Goal: Task Accomplishment & Management: Use online tool/utility

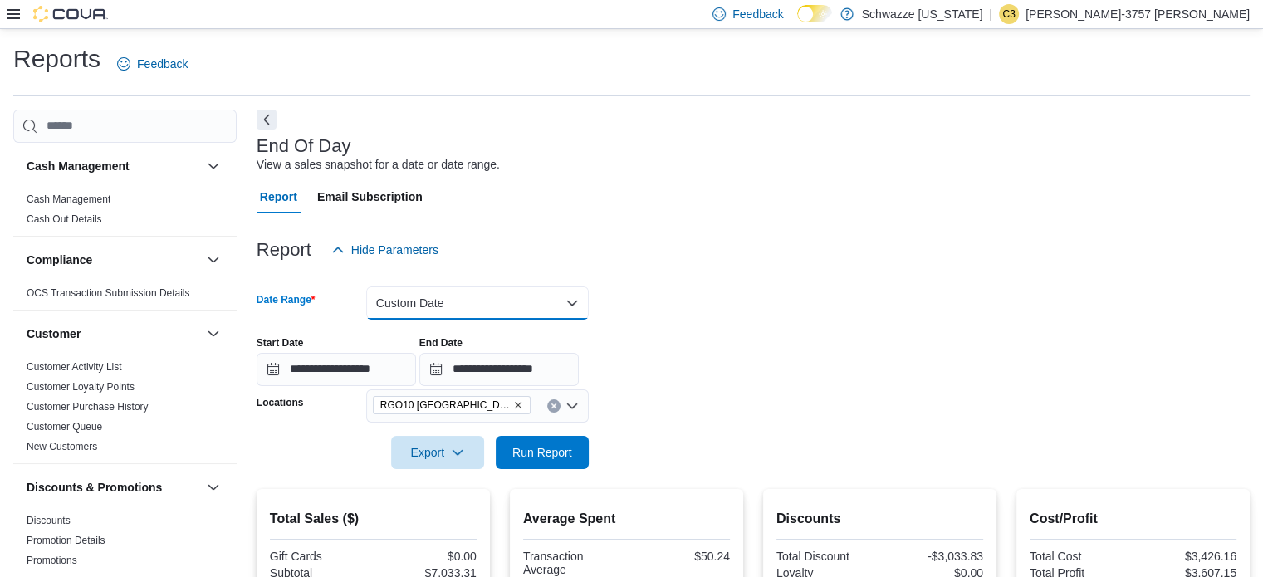
click at [437, 299] on button "Custom Date" at bounding box center [477, 303] width 223 height 33
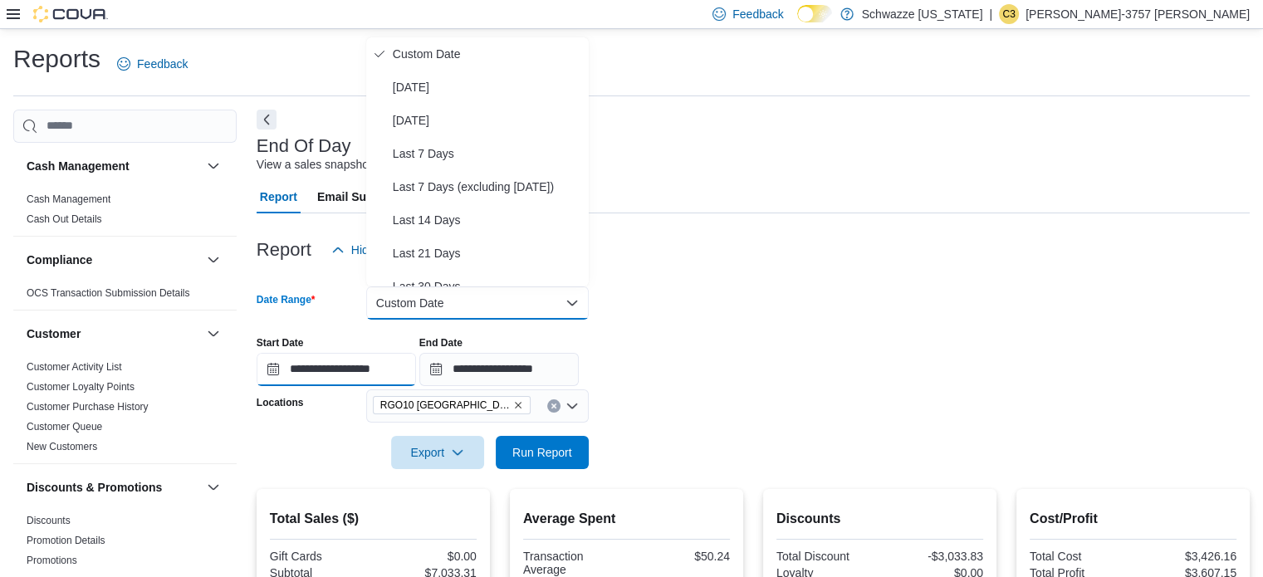
click at [306, 371] on input "**********" at bounding box center [336, 369] width 159 height 33
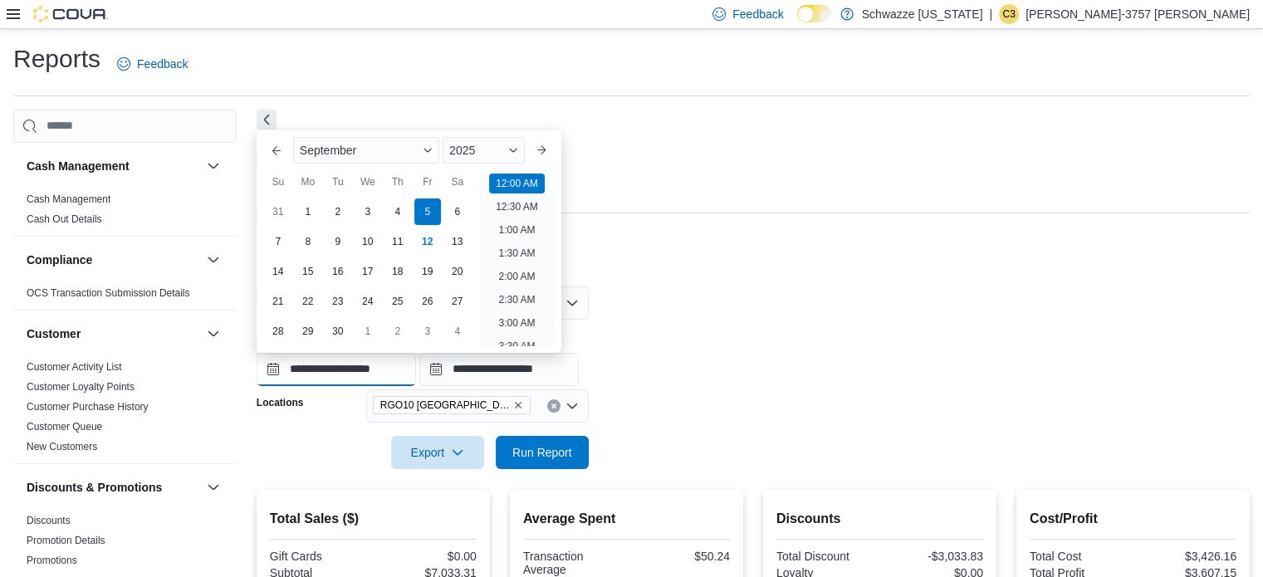
scroll to position [51, 0]
click at [719, 291] on form "**********" at bounding box center [753, 368] width 993 height 203
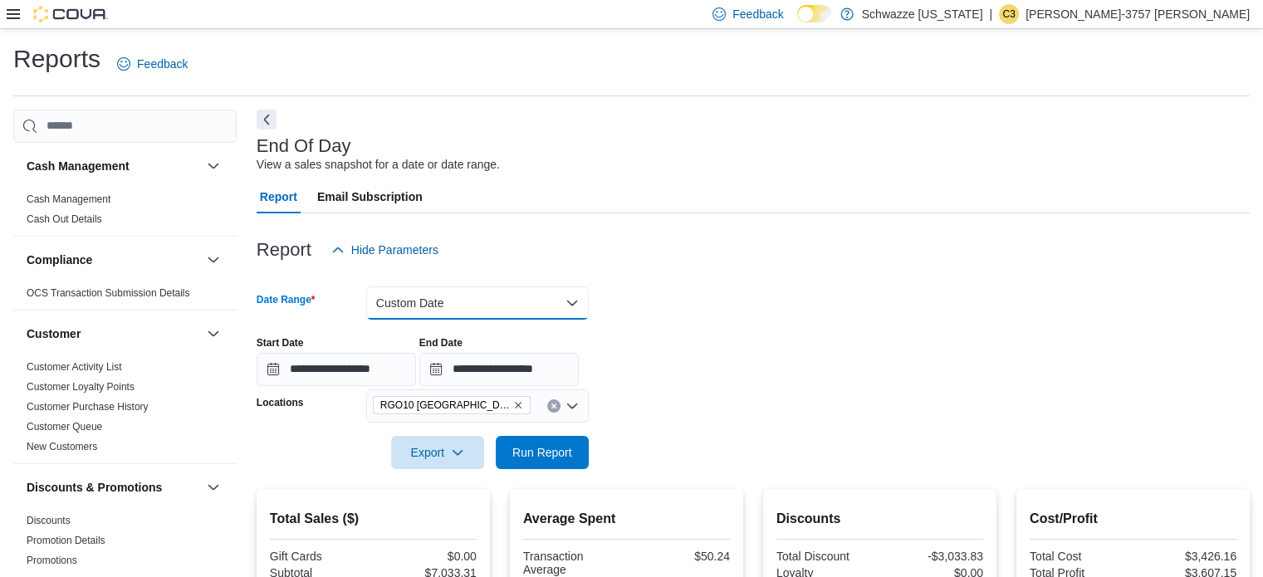
click at [478, 287] on button "Custom Date" at bounding box center [477, 303] width 223 height 33
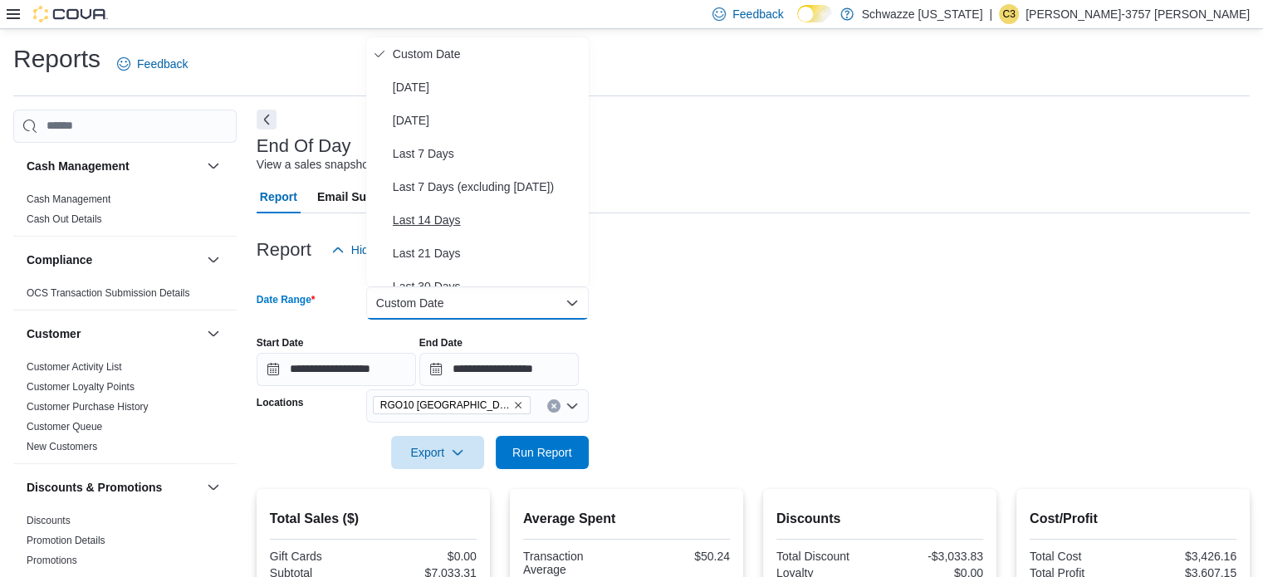
scroll to position [53, 0]
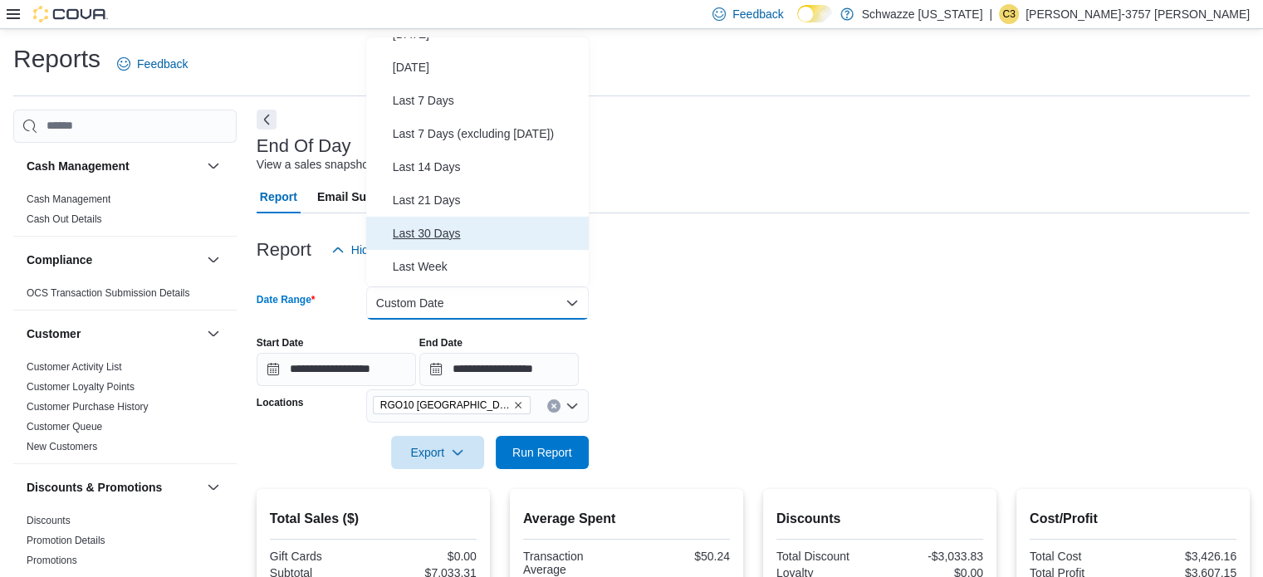
click at [449, 223] on span "Last 30 Days" at bounding box center [487, 233] width 189 height 20
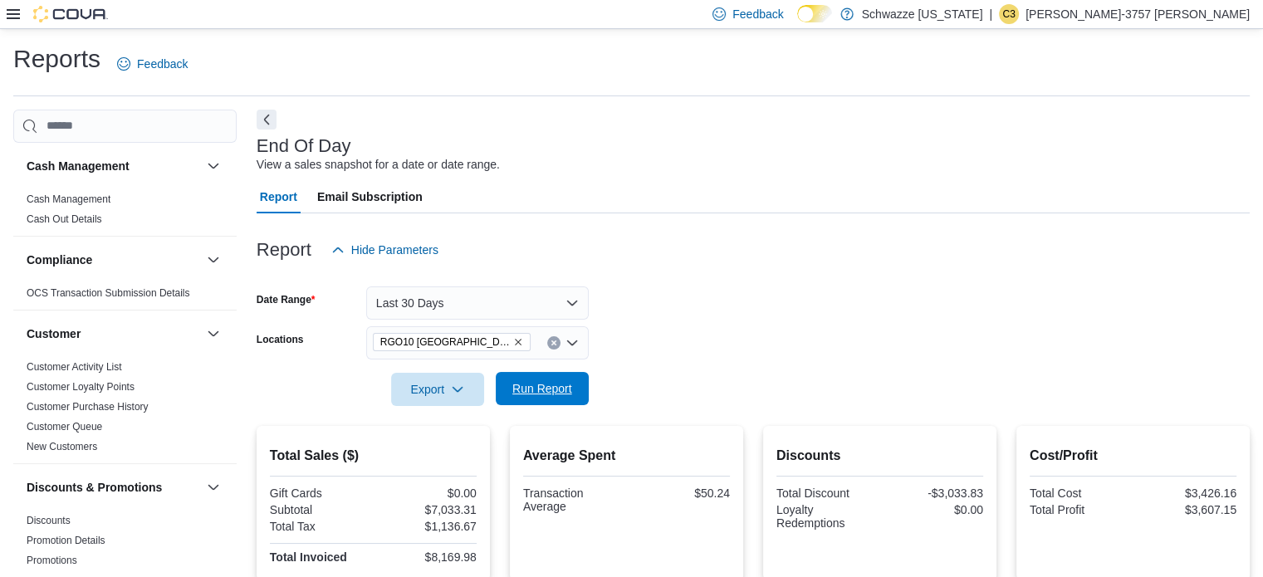
click at [554, 398] on span "Run Report" at bounding box center [542, 388] width 73 height 33
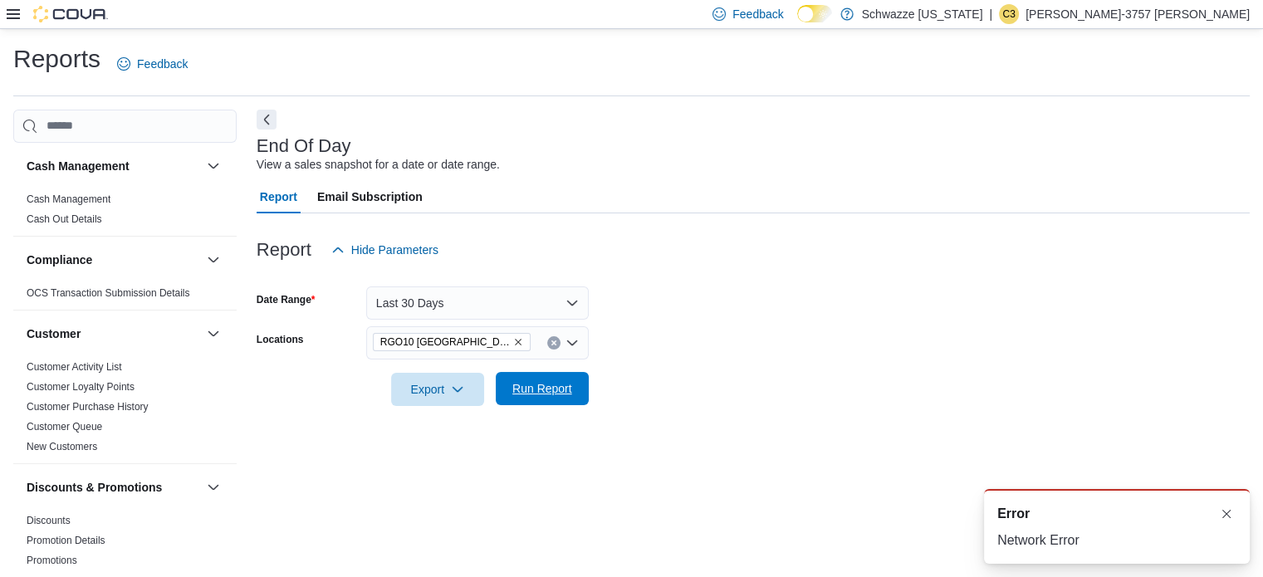
click at [547, 385] on span "Run Report" at bounding box center [542, 388] width 60 height 17
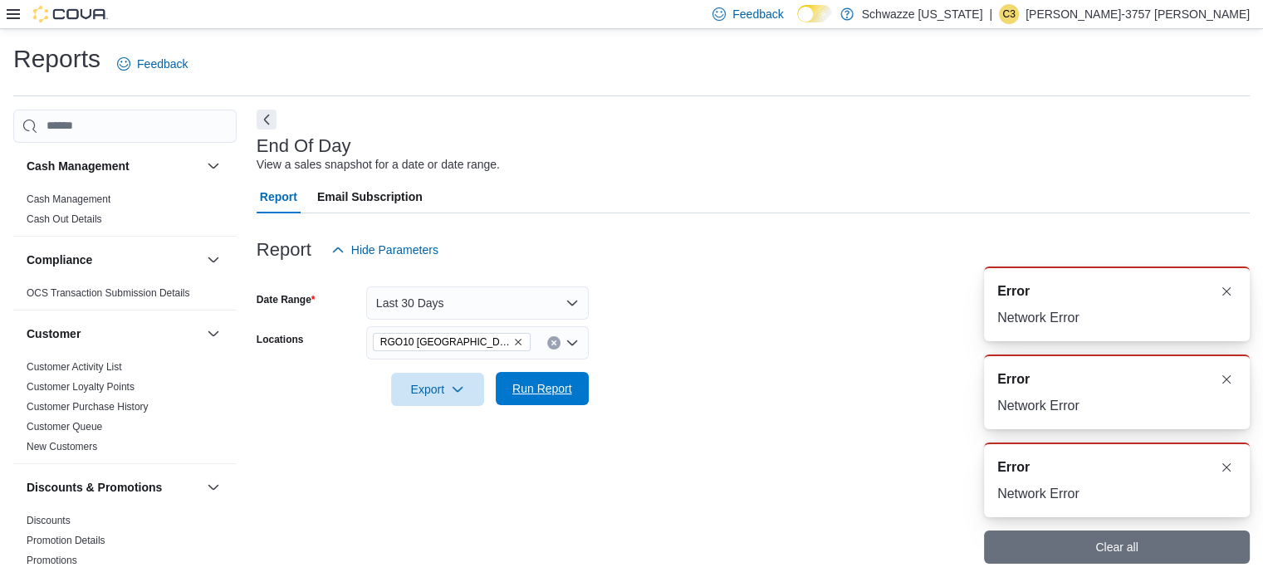
click at [547, 385] on span "Run Report" at bounding box center [542, 388] width 60 height 17
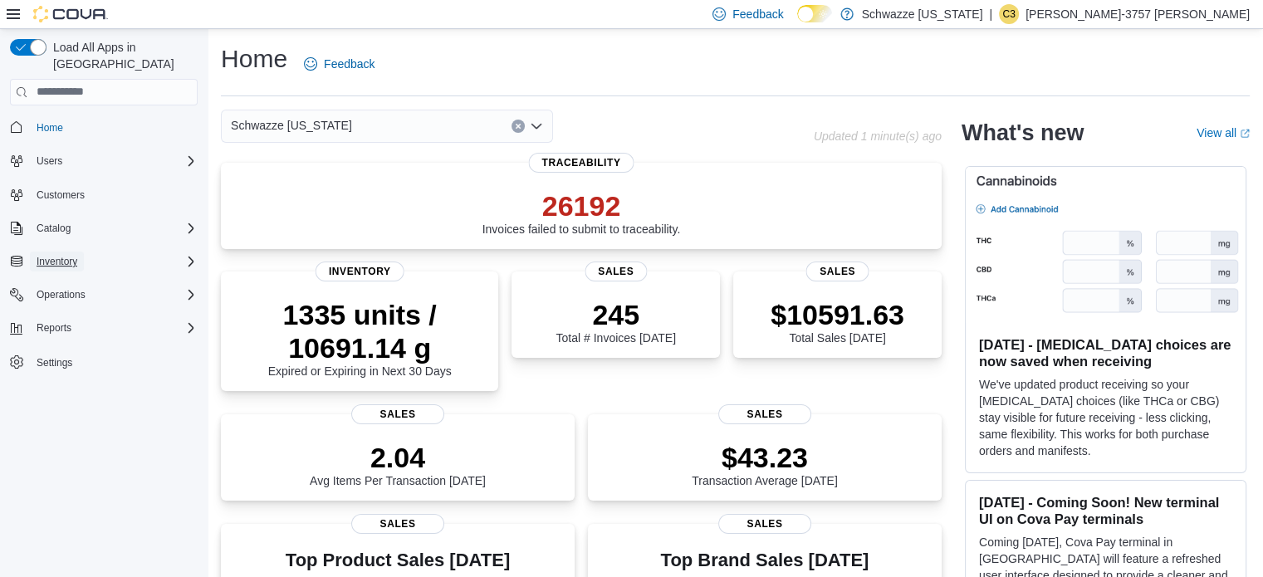
click at [75, 255] on span "Inventory" at bounding box center [57, 261] width 41 height 13
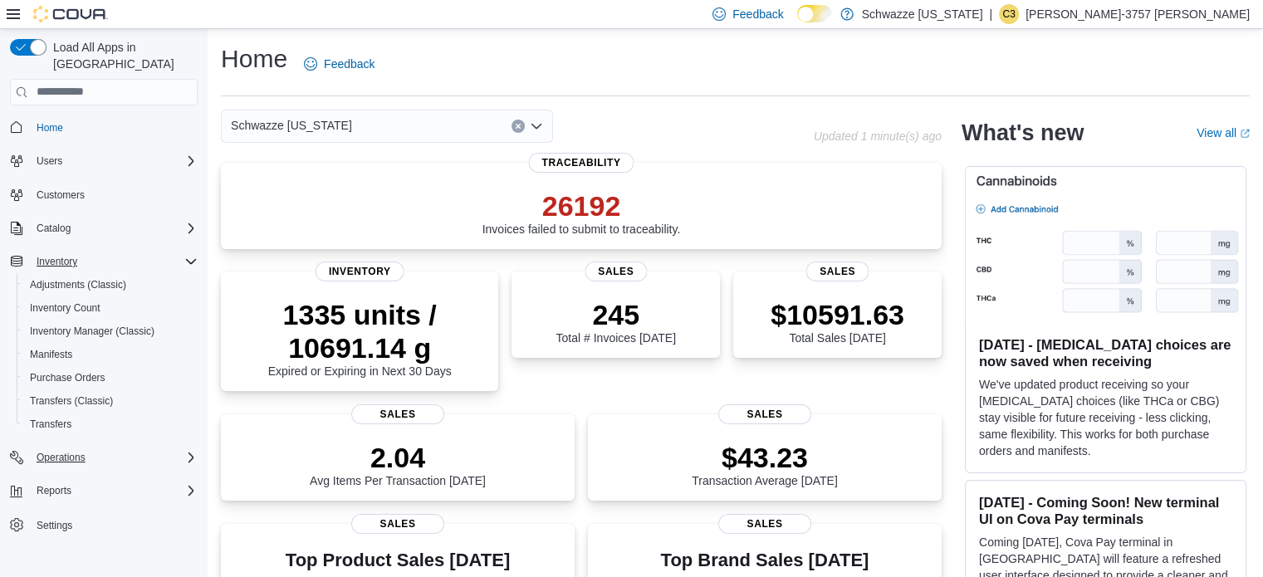
click at [92, 448] on div "Operations" at bounding box center [114, 458] width 168 height 20
click at [84, 524] on div "Reports" at bounding box center [114, 534] width 168 height 20
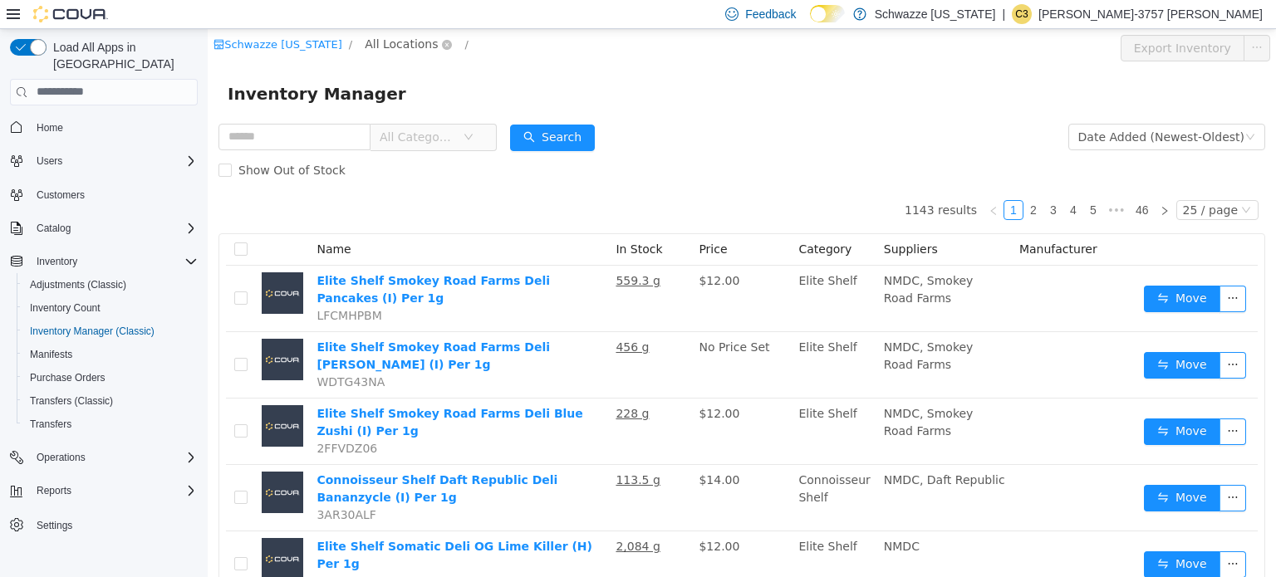
click at [387, 39] on span "All Locations" at bounding box center [401, 43] width 73 height 18
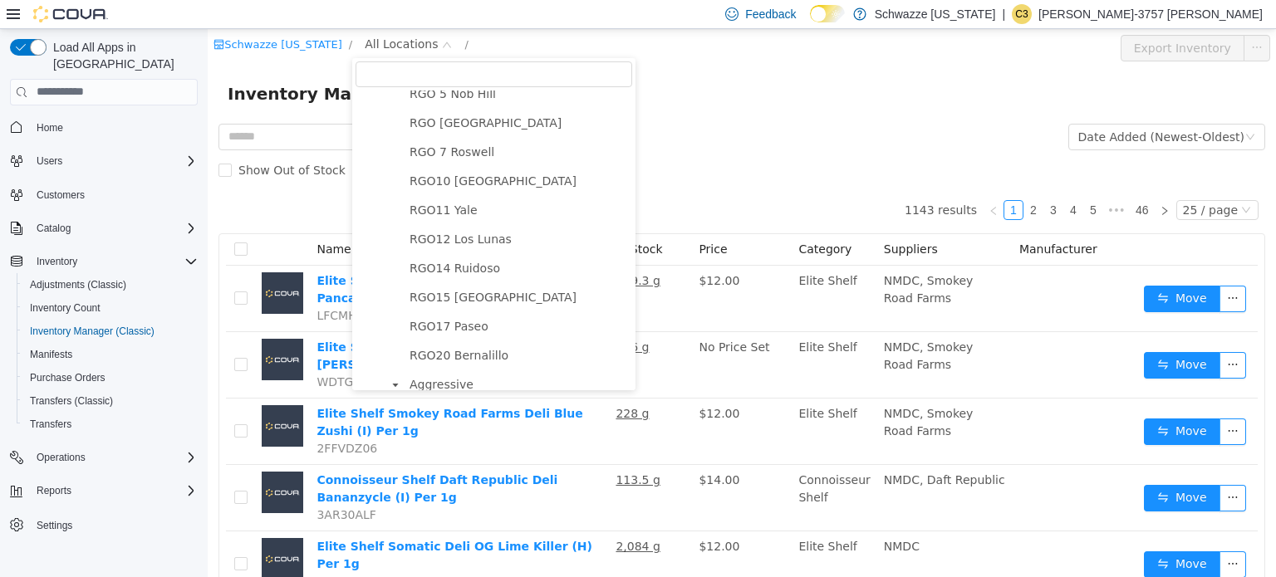
scroll to position [678, 0]
click at [465, 189] on span "RGO10 [GEOGRAPHIC_DATA]" at bounding box center [492, 181] width 167 height 13
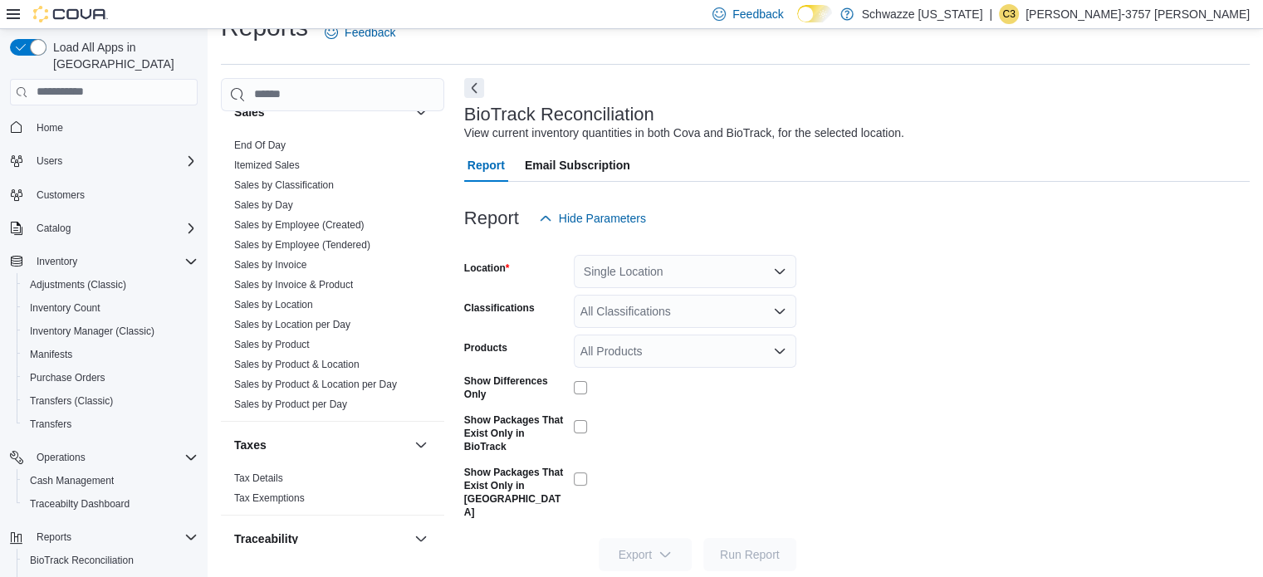
scroll to position [1179, 0]
click at [271, 200] on link "Sales by Day" at bounding box center [263, 206] width 59 height 12
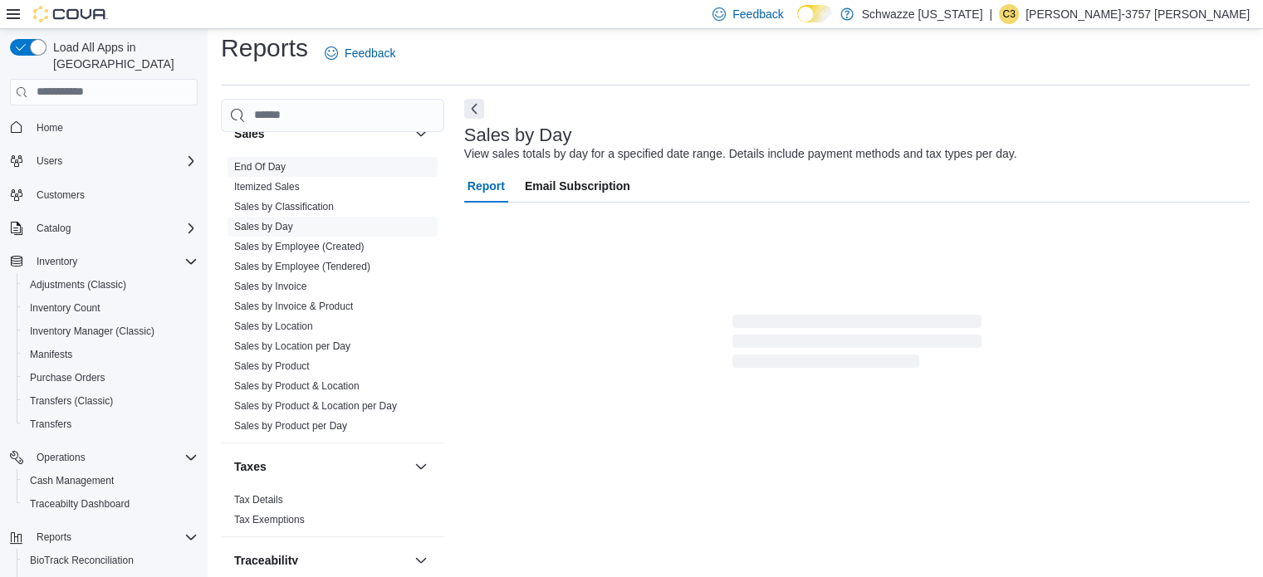
click at [270, 161] on link "End Of Day" at bounding box center [259, 167] width 51 height 12
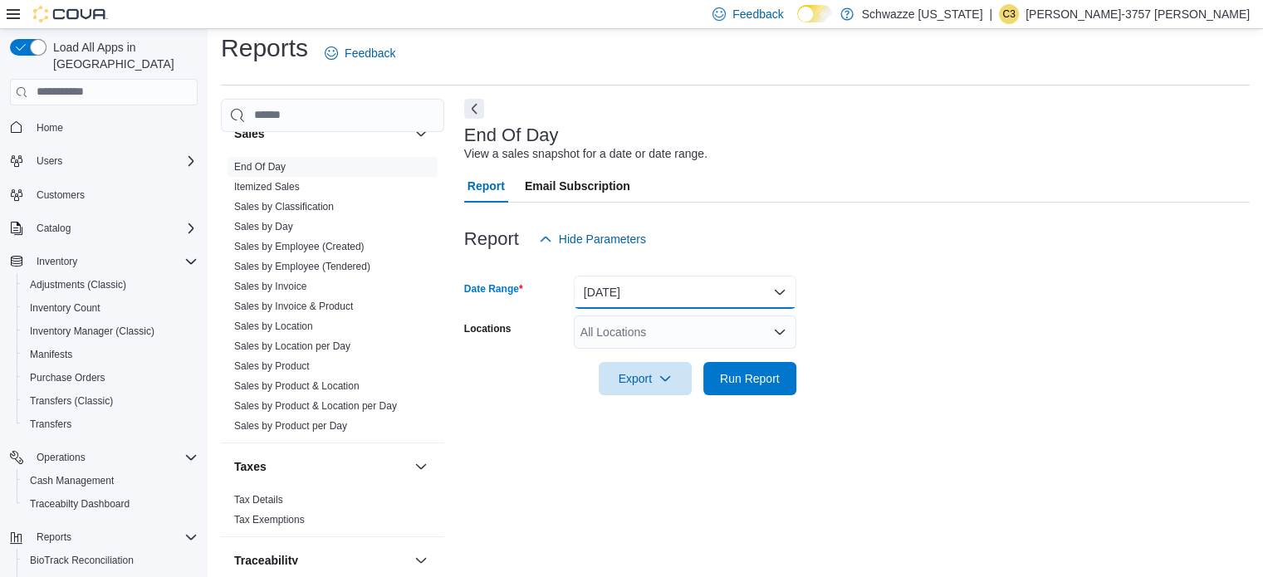
click at [654, 301] on button "Today" at bounding box center [685, 292] width 223 height 33
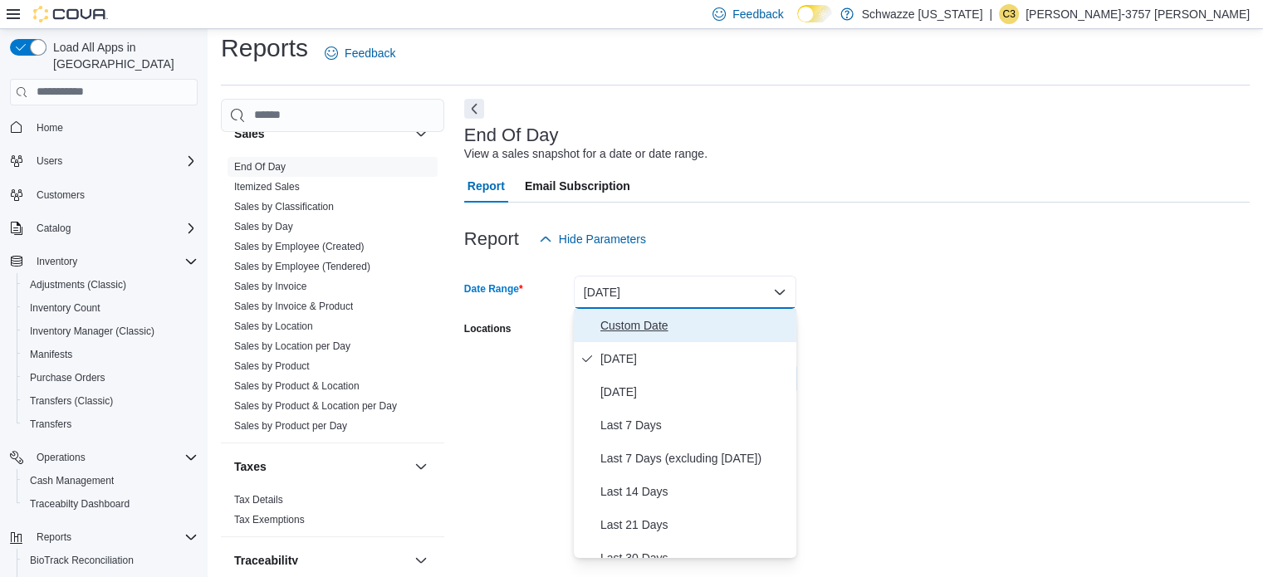
click at [654, 327] on span "Custom Date" at bounding box center [695, 326] width 189 height 20
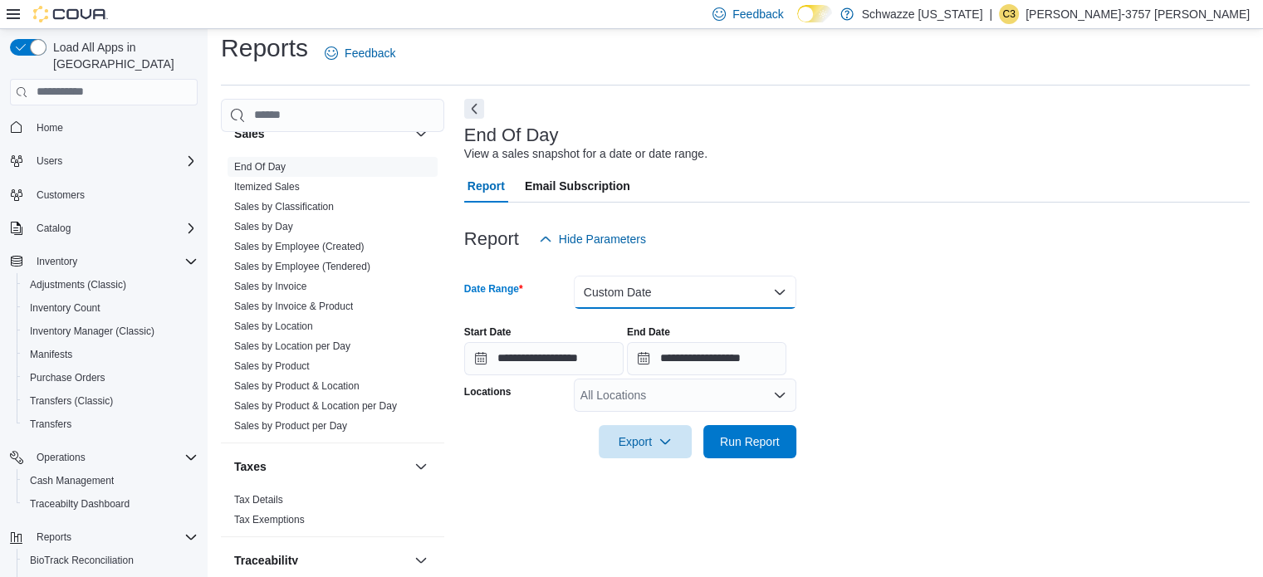
click at [641, 298] on button "Custom Date" at bounding box center [685, 292] width 223 height 33
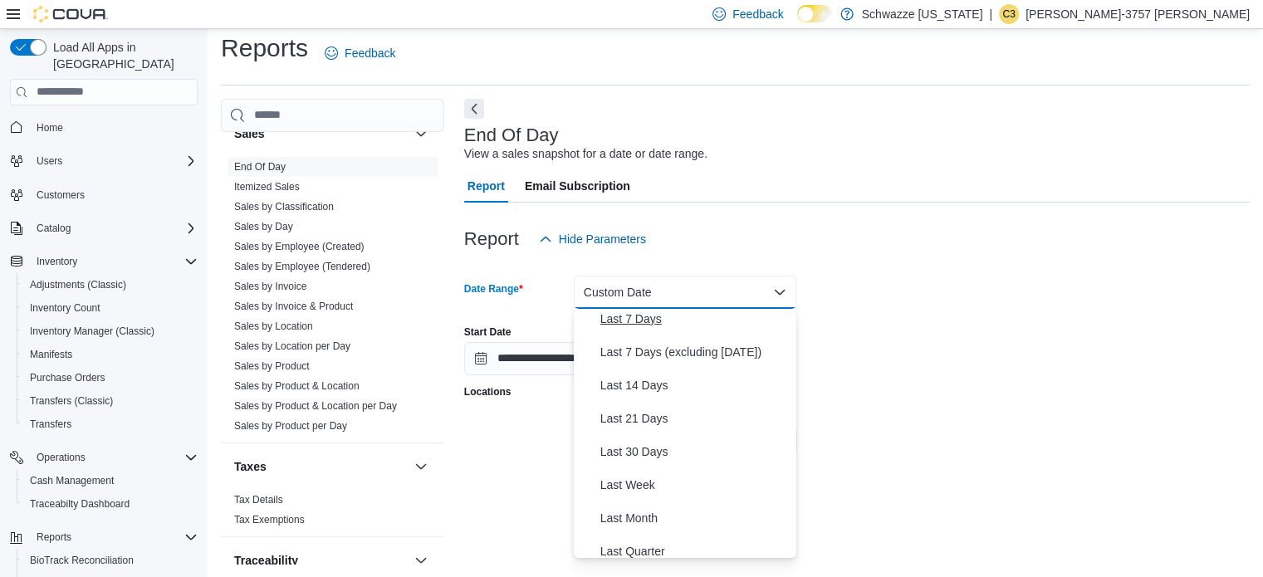
scroll to position [100, 0]
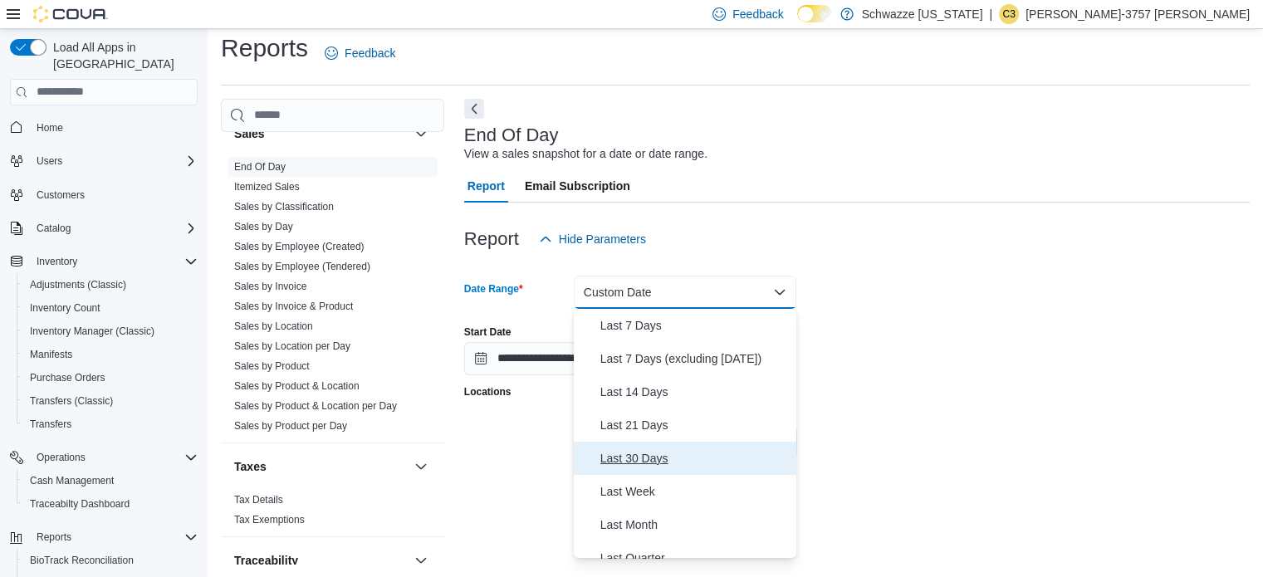
click at [661, 449] on span "Last 30 Days" at bounding box center [695, 459] width 189 height 20
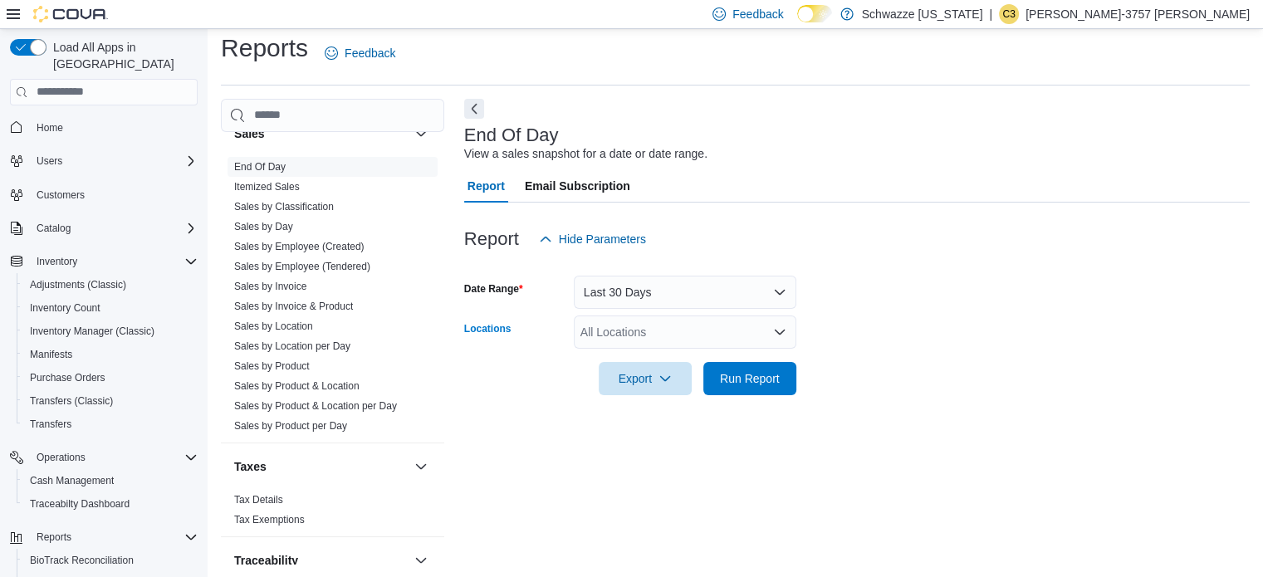
click at [732, 337] on div "All Locations" at bounding box center [685, 332] width 223 height 33
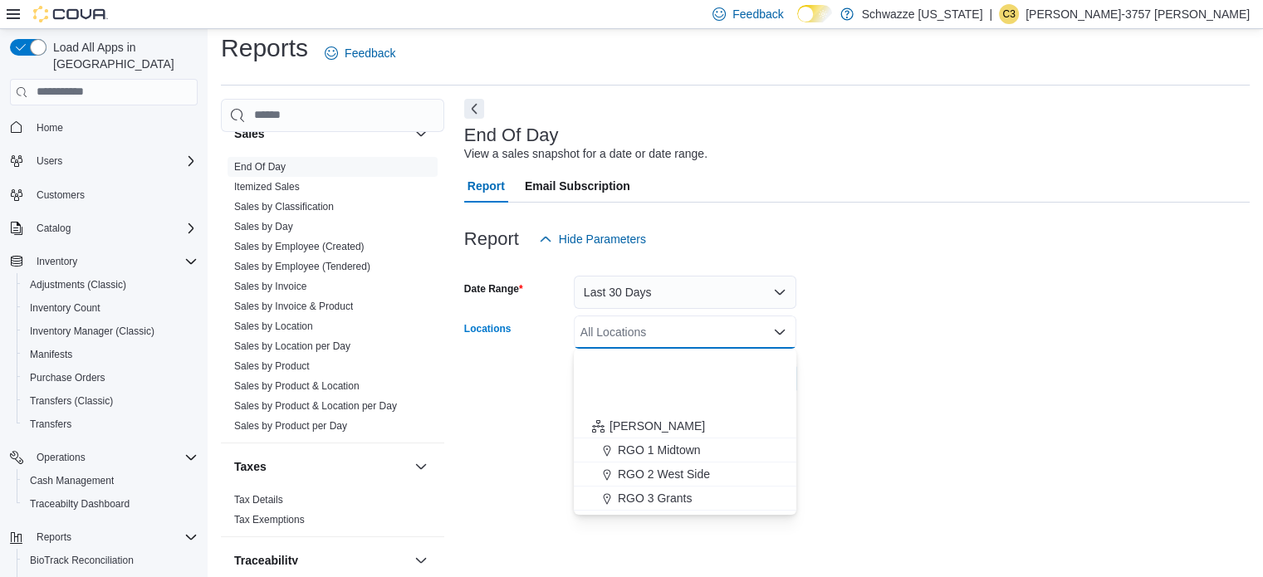
scroll to position [484, 0]
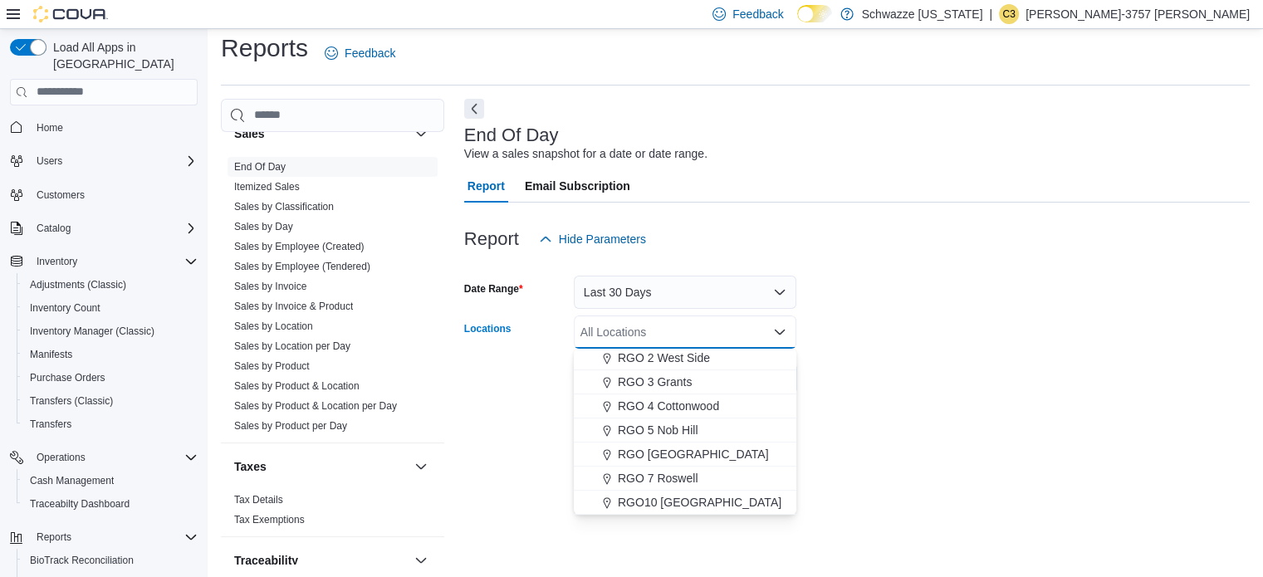
click at [689, 441] on button "RGO 5 Nob Hill" at bounding box center [685, 431] width 223 height 24
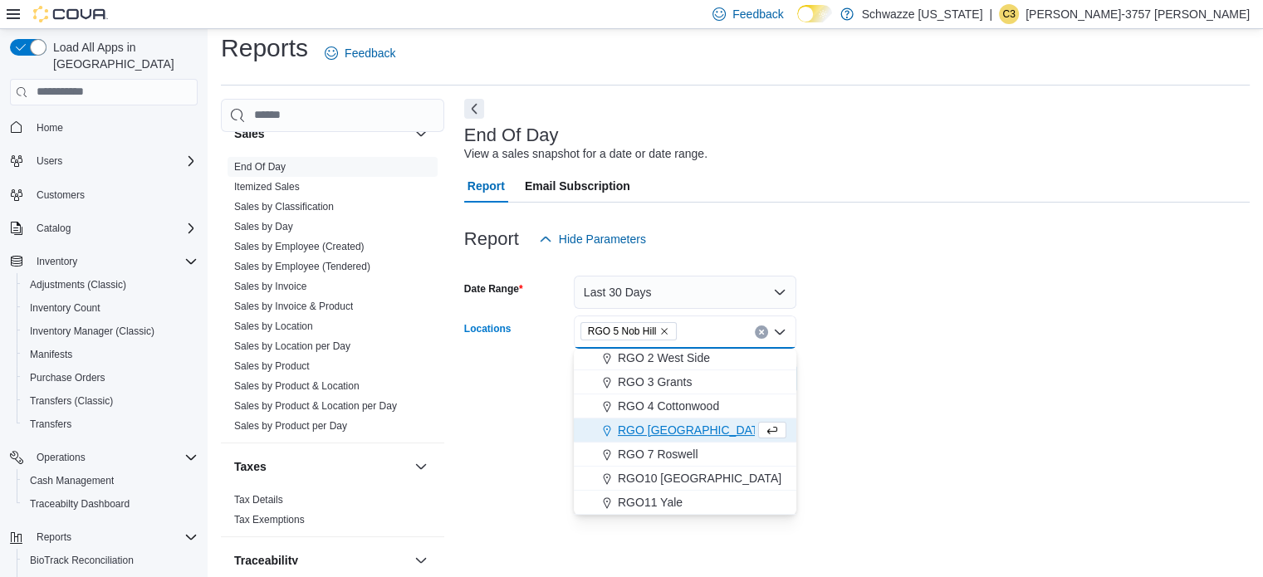
click at [689, 441] on button "RGO [GEOGRAPHIC_DATA]" at bounding box center [685, 431] width 223 height 24
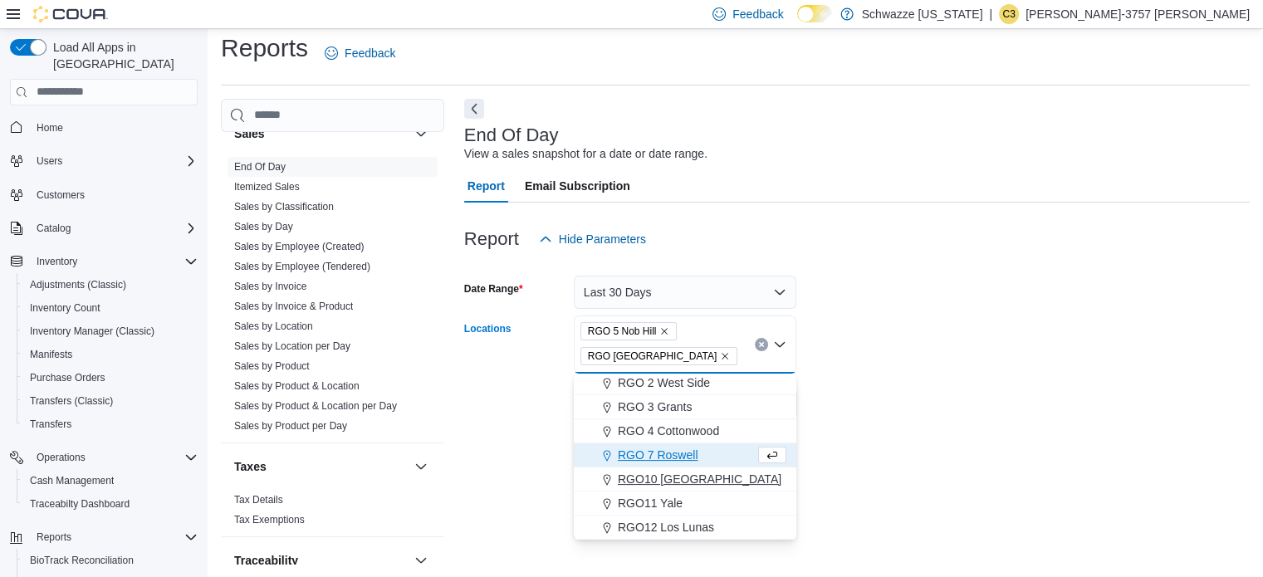
click at [694, 477] on span "RGO10 [GEOGRAPHIC_DATA]" at bounding box center [700, 479] width 164 height 17
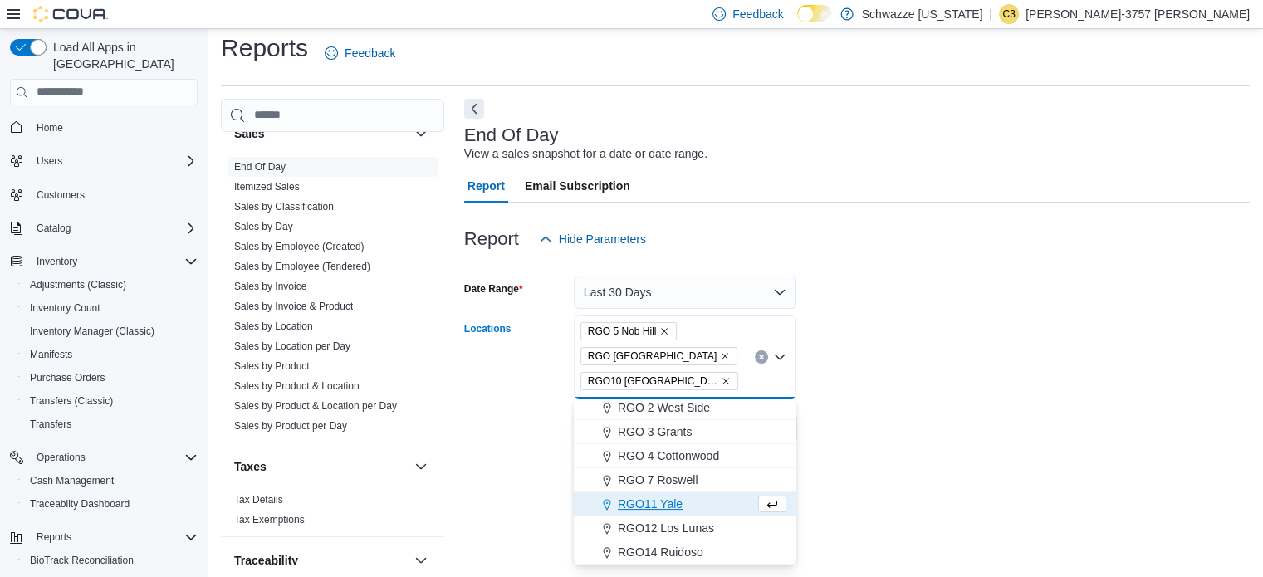
click at [667, 333] on icon "Remove RGO 5 Nob Hill from selection in this group" at bounding box center [665, 331] width 10 height 10
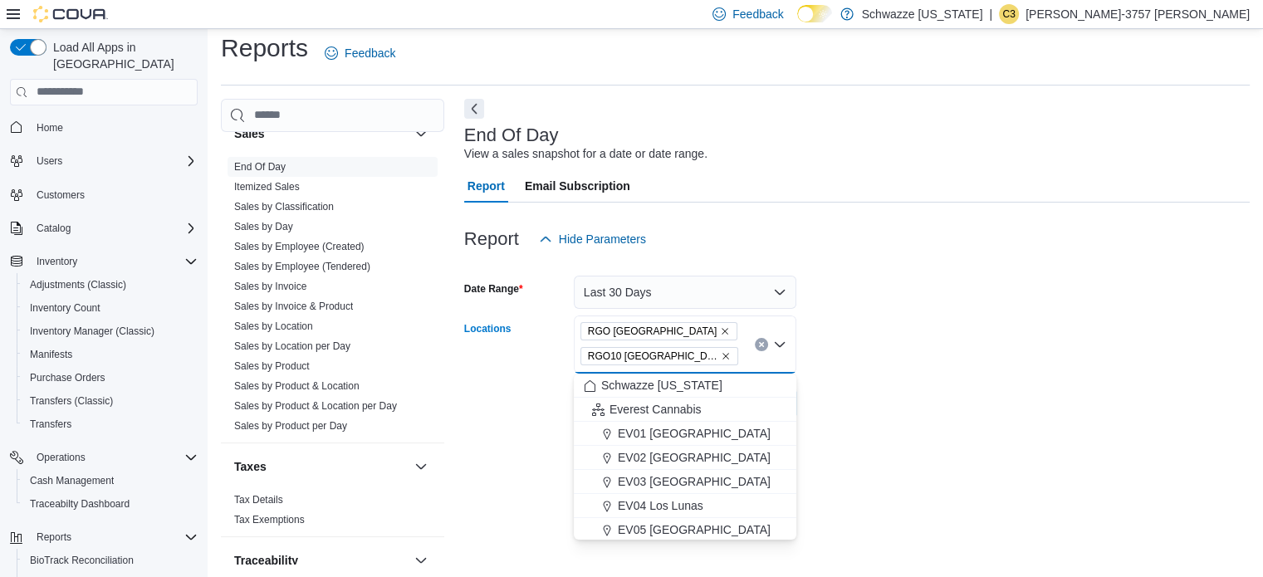
click at [720, 331] on icon "Remove RGO 6 Northeast Heights from selection in this group" at bounding box center [725, 331] width 10 height 10
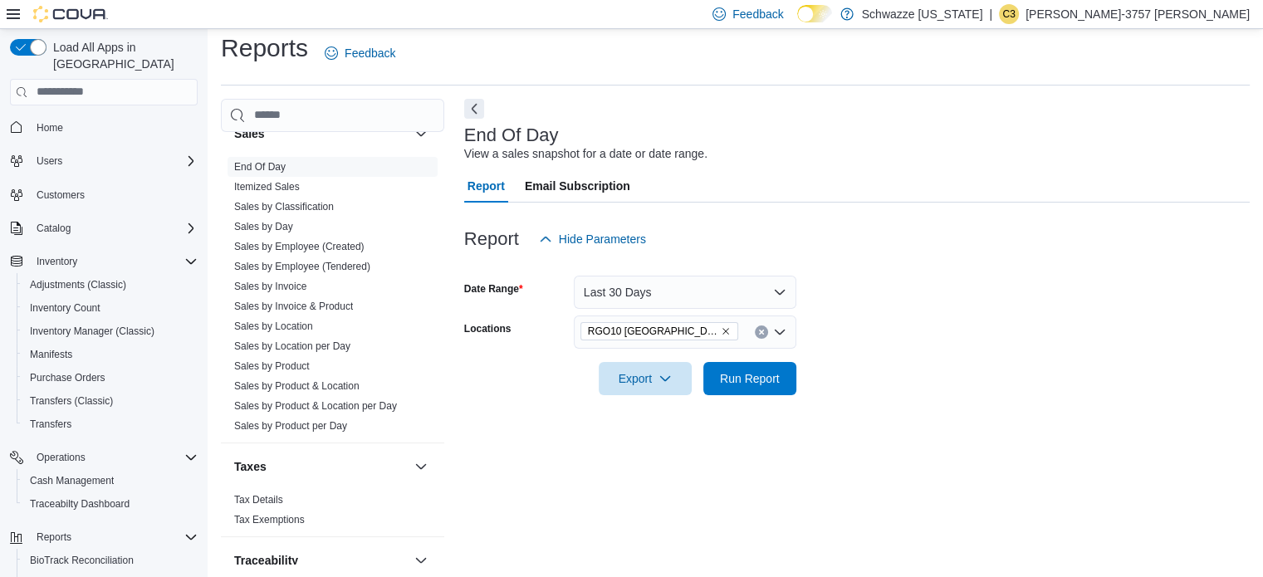
click at [825, 367] on form "Date Range Last 30 Days Locations RGO10 Santa Fe Export Run Report" at bounding box center [857, 326] width 786 height 140
click at [708, 378] on button "Run Report" at bounding box center [750, 377] width 93 height 33
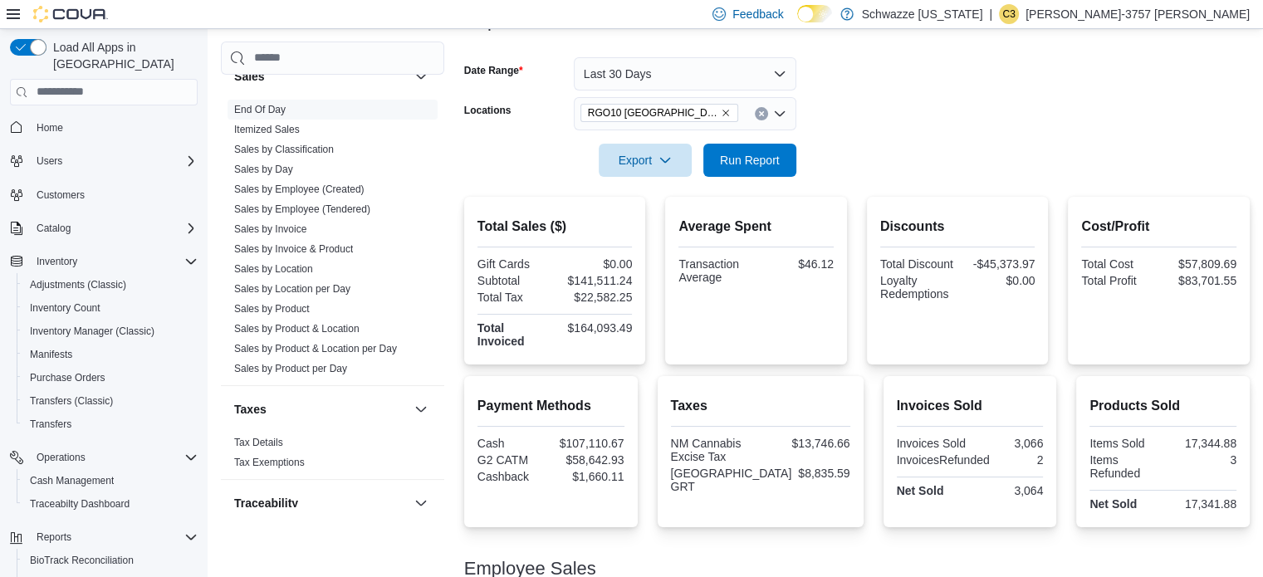
scroll to position [233, 0]
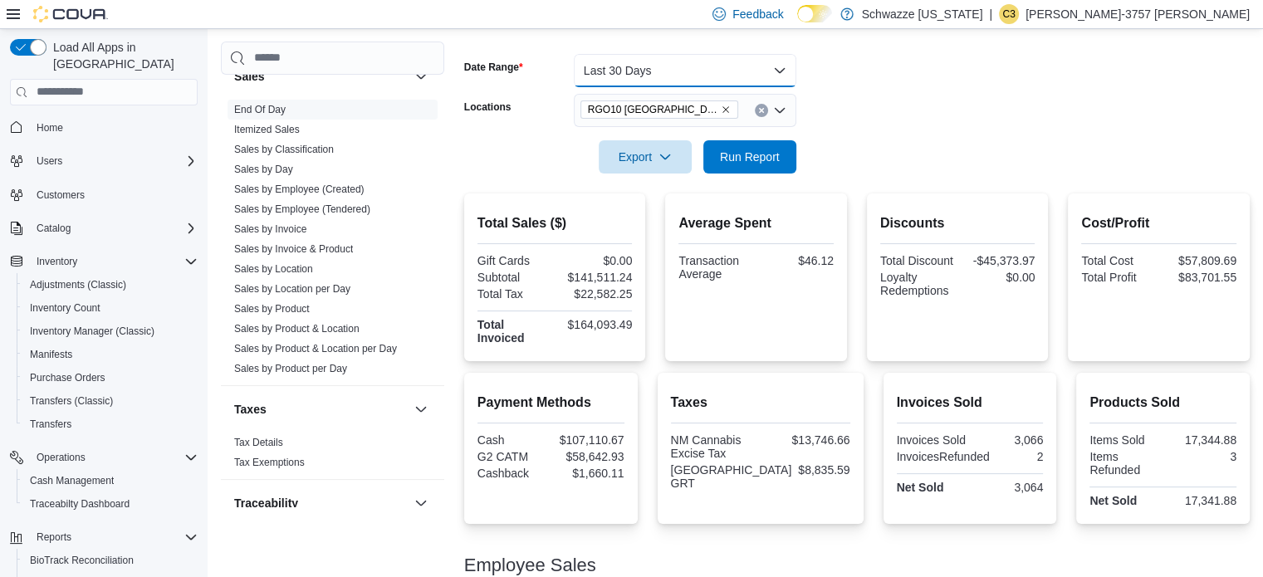
click at [695, 61] on button "Last 30 Days" at bounding box center [685, 70] width 223 height 33
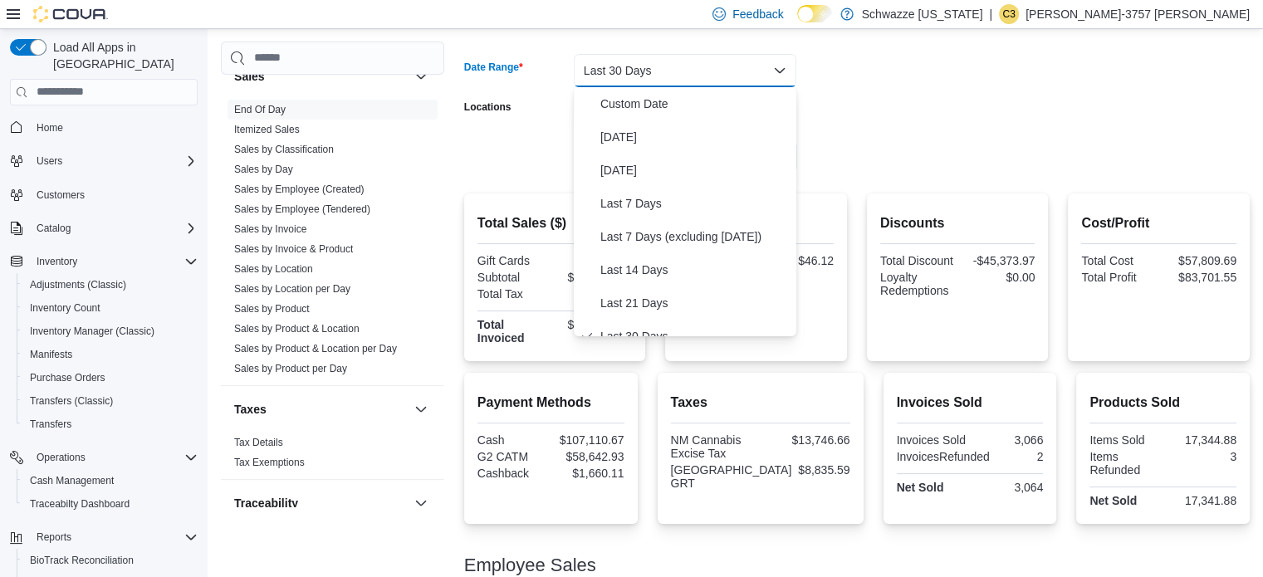
scroll to position [17, 0]
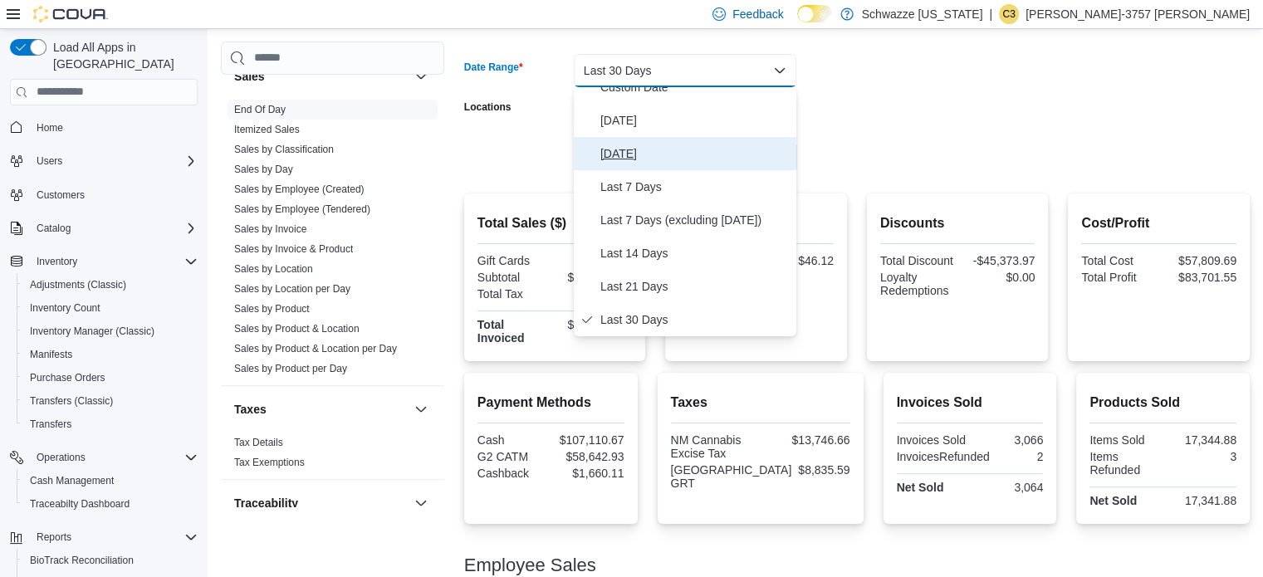
click at [671, 145] on span "Yesterday" at bounding box center [695, 154] width 189 height 20
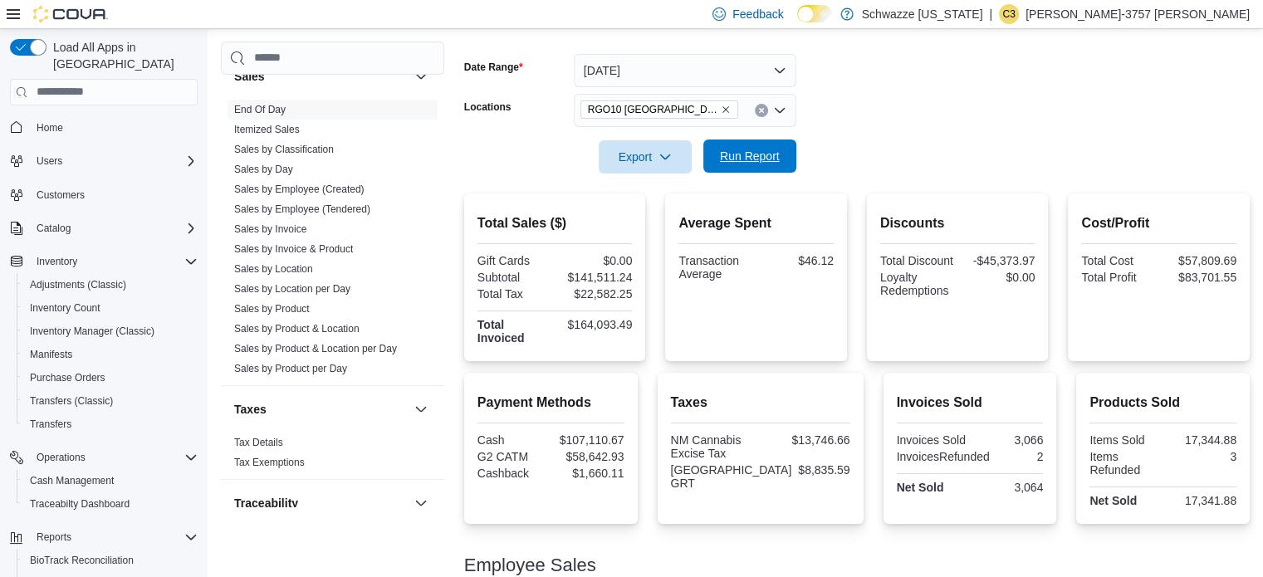
click at [738, 147] on span "Run Report" at bounding box center [750, 156] width 73 height 33
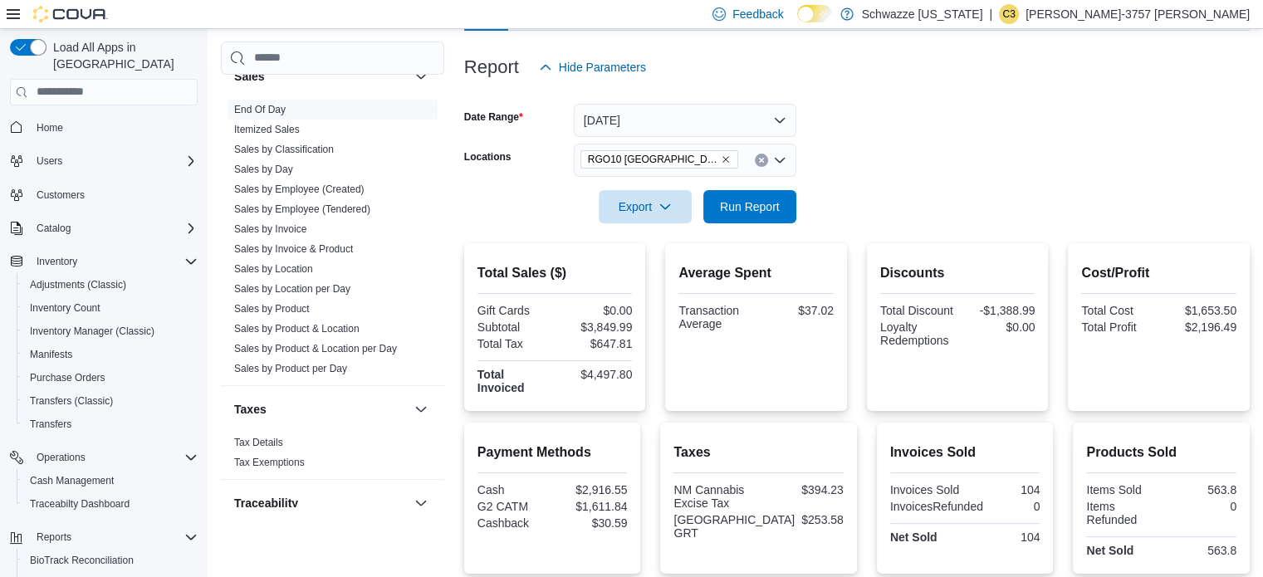
scroll to position [110, 0]
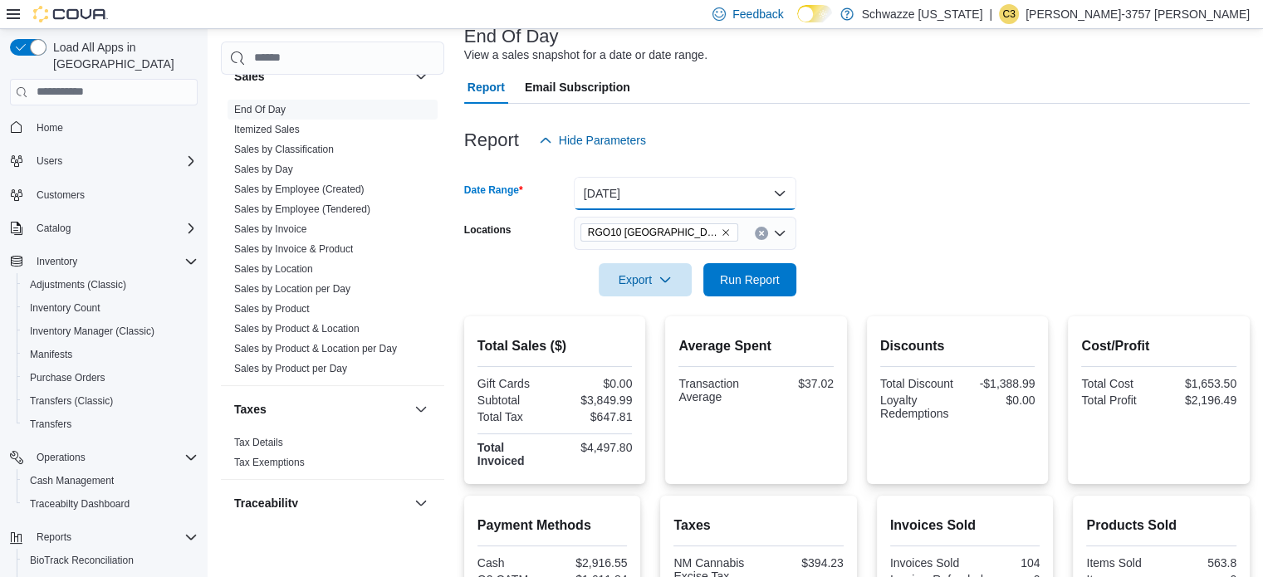
click at [704, 186] on button "Yesterday" at bounding box center [685, 193] width 223 height 33
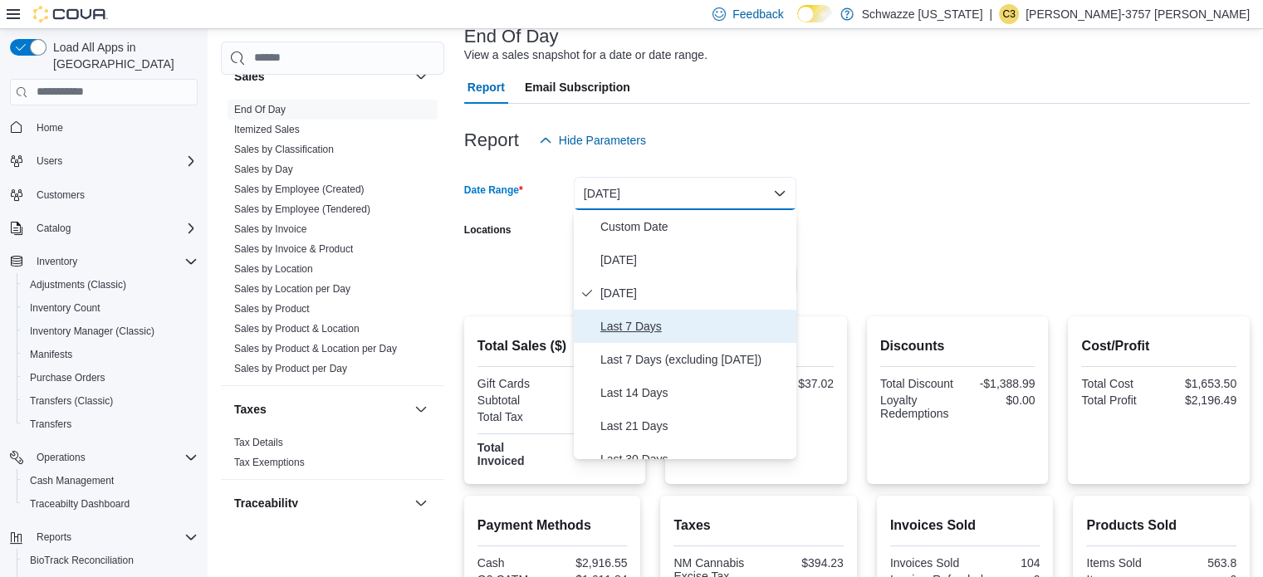
click at [667, 318] on span "Last 7 Days" at bounding box center [695, 326] width 189 height 20
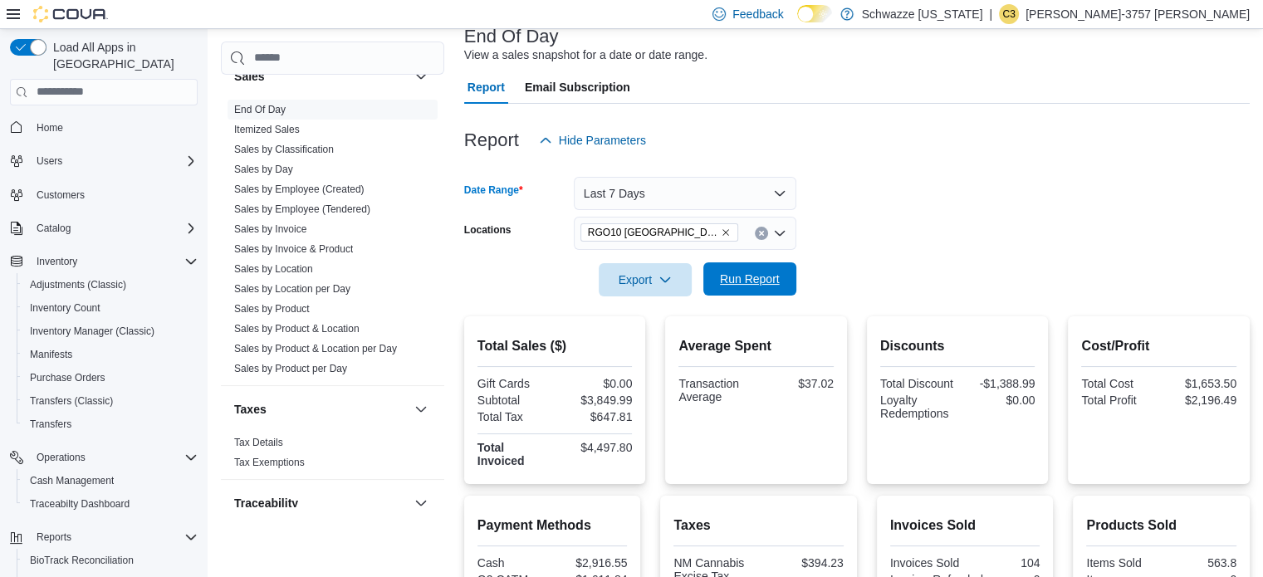
click at [733, 288] on span "Run Report" at bounding box center [750, 278] width 73 height 33
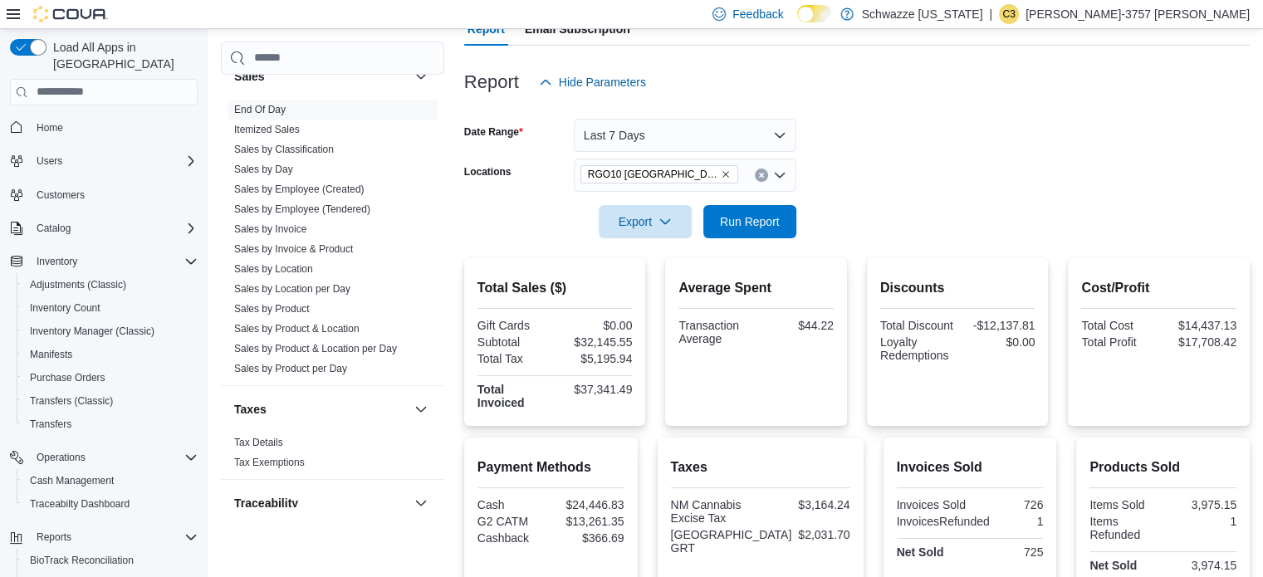
scroll to position [189, 0]
